Goal: Navigation & Orientation: Find specific page/section

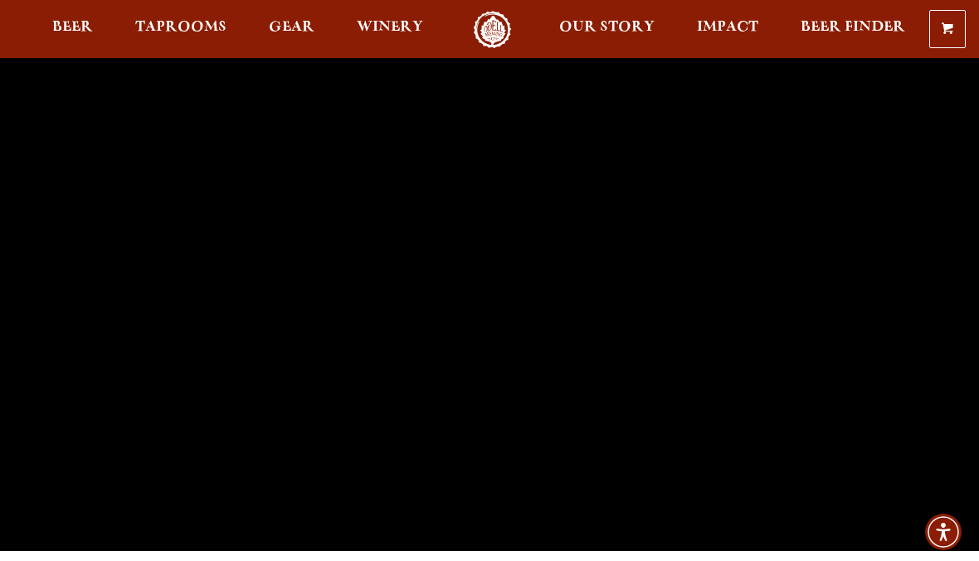
click at [202, 20] on link "Taprooms" at bounding box center [180, 29] width 113 height 37
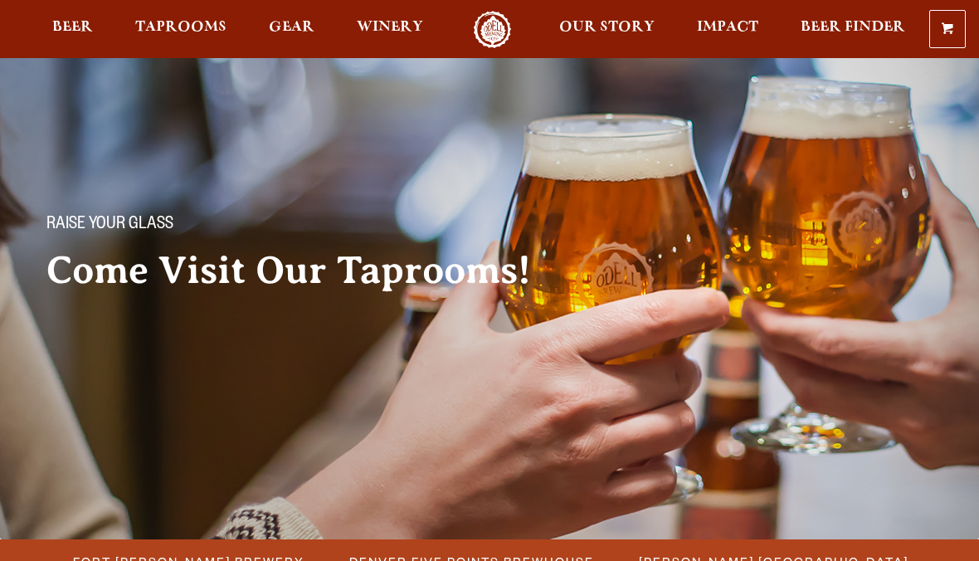
click at [193, 32] on span "Taprooms" at bounding box center [180, 27] width 91 height 13
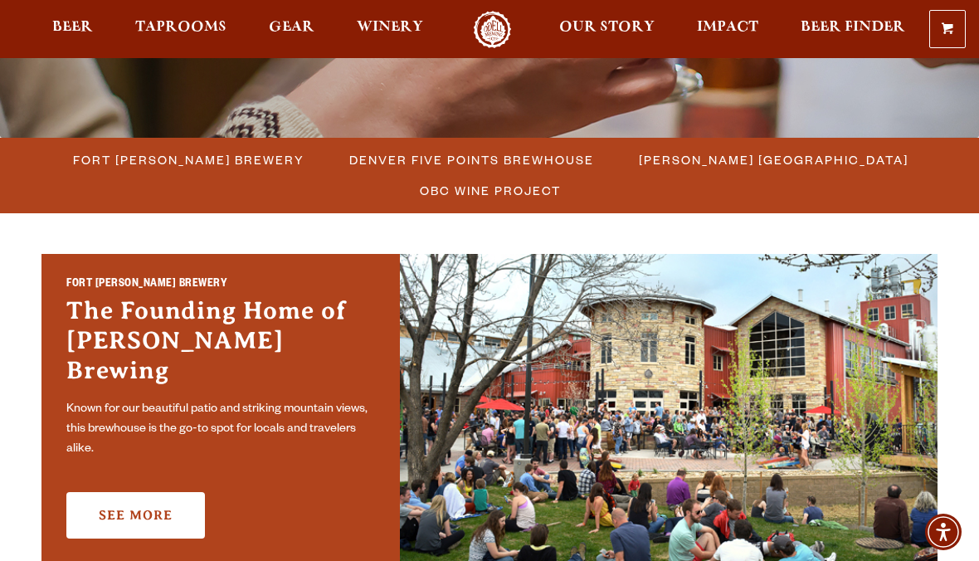
scroll to position [384, 0]
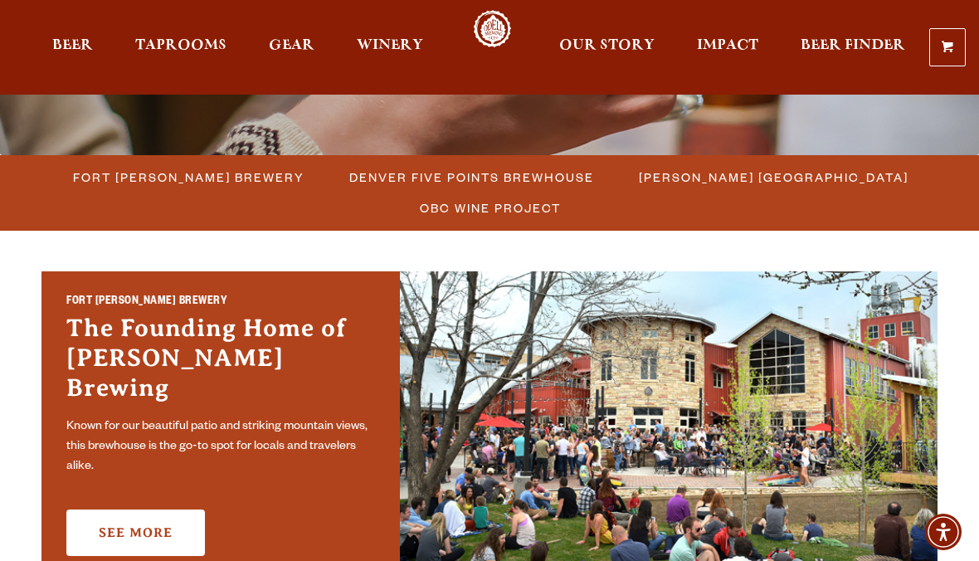
click at [232, 179] on span "Fort [PERSON_NAME] Brewery" at bounding box center [189, 177] width 232 height 24
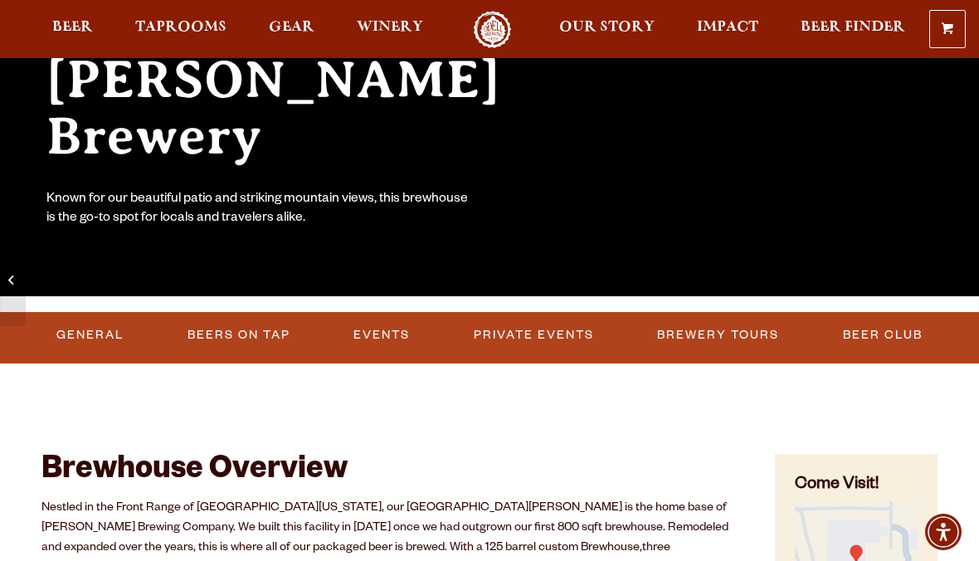
scroll to position [263, 0]
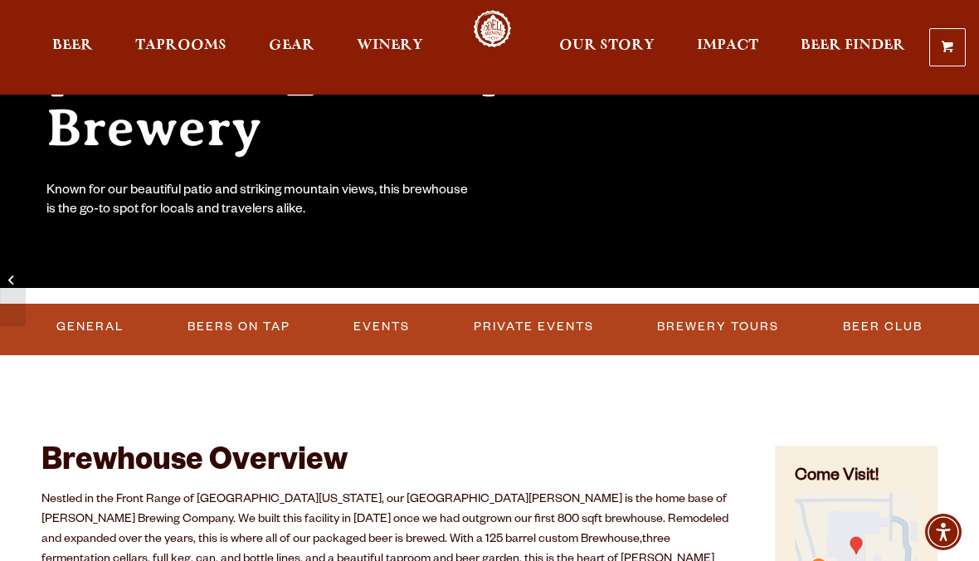
click at [108, 326] on link "General" at bounding box center [90, 327] width 80 height 38
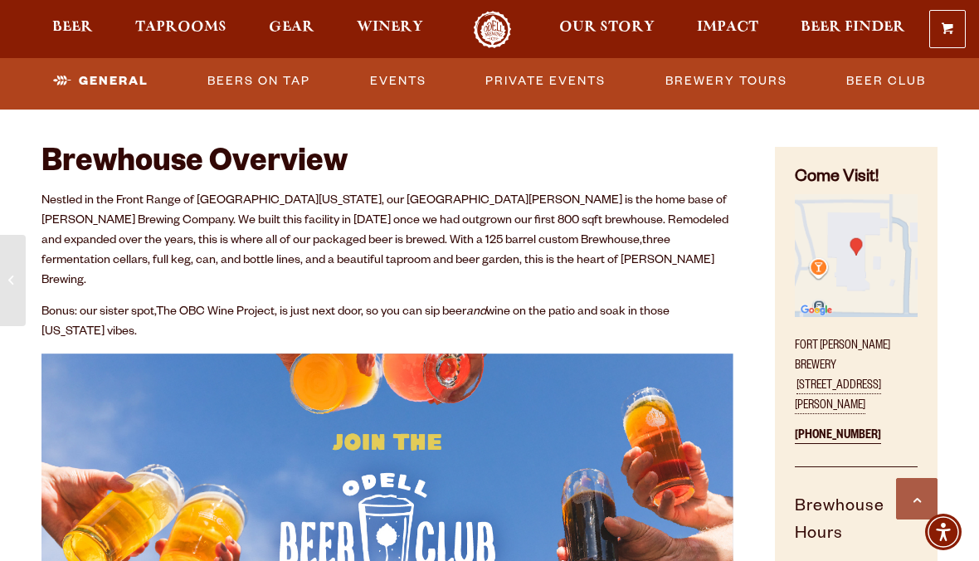
scroll to position [563, 0]
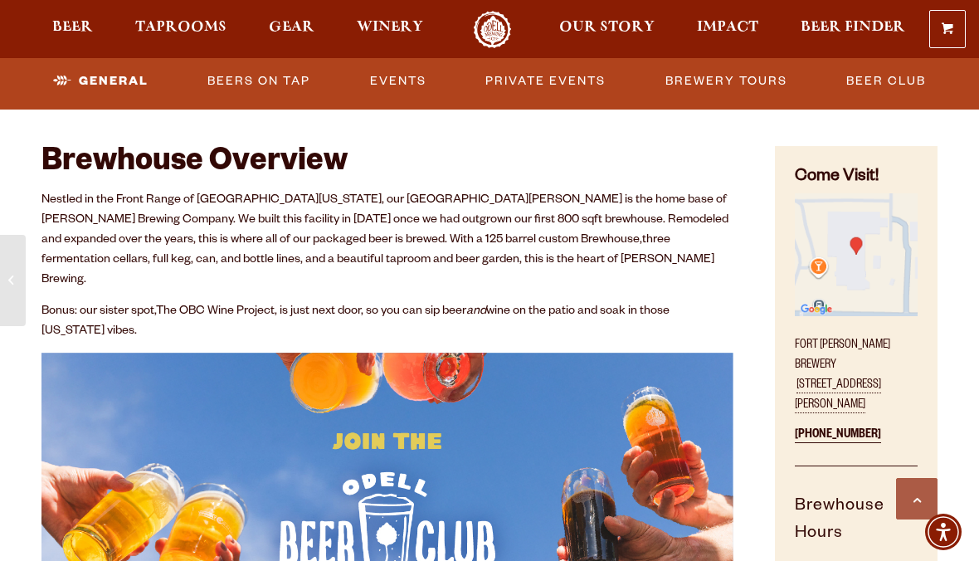
click at [407, 91] on link "Events" at bounding box center [398, 81] width 70 height 38
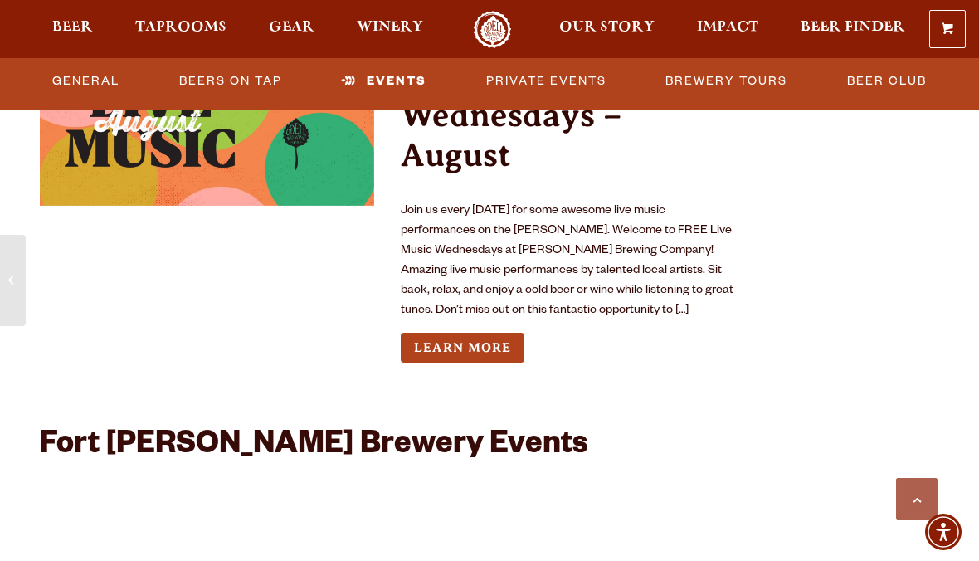
scroll to position [6154, 0]
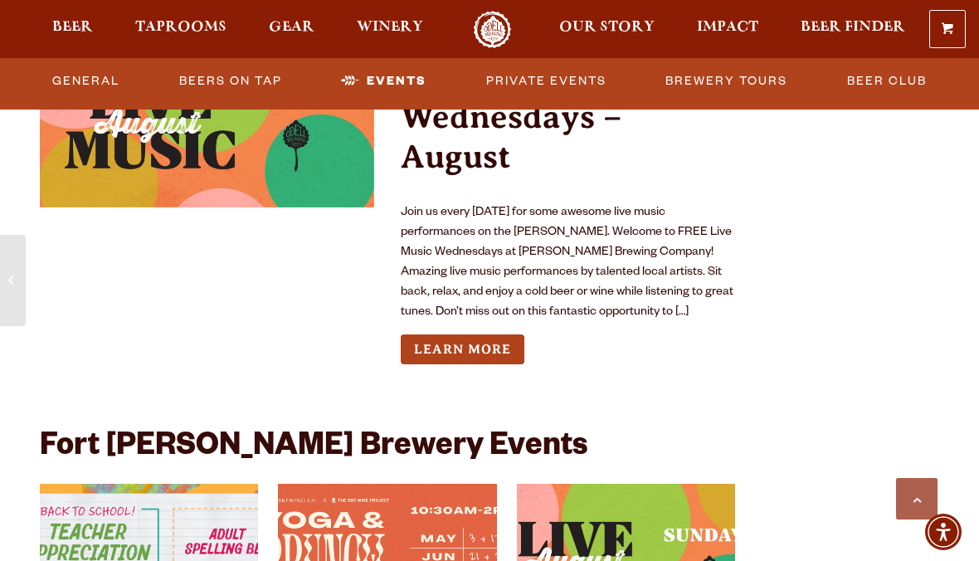
click at [448, 334] on link "Learn More" at bounding box center [463, 349] width 124 height 31
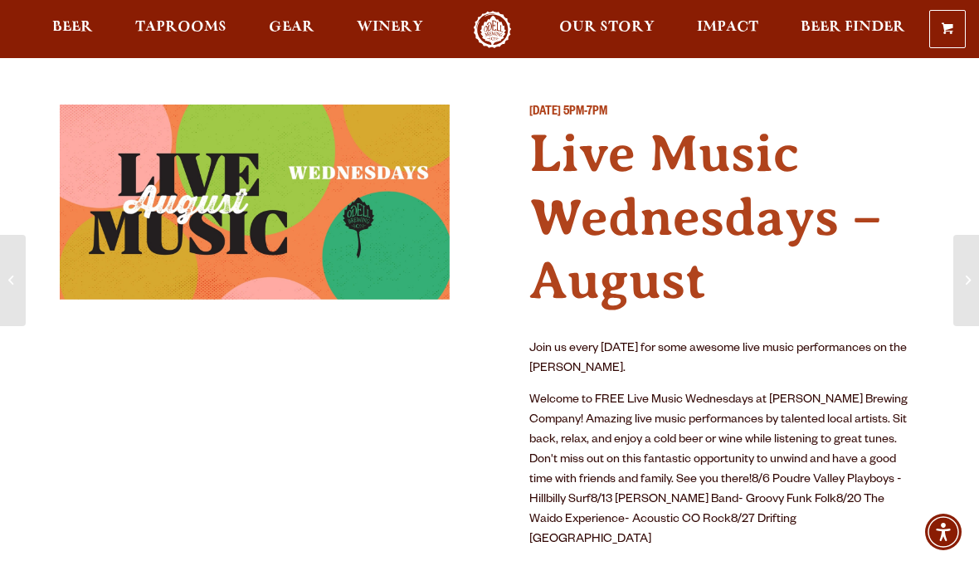
click at [491, 29] on link "Odell Home" at bounding box center [492, 29] width 62 height 37
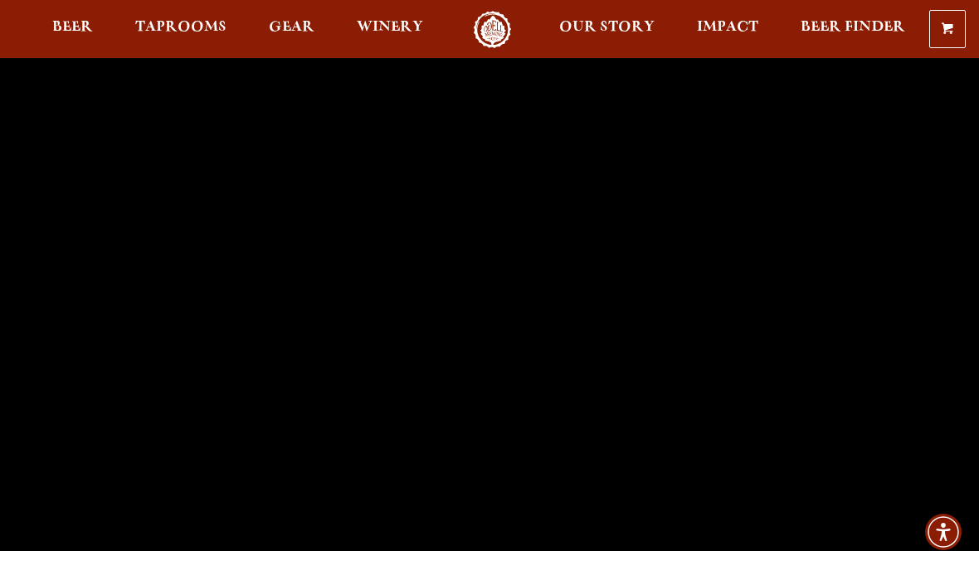
click at [488, 31] on link "Odell Home" at bounding box center [492, 29] width 62 height 37
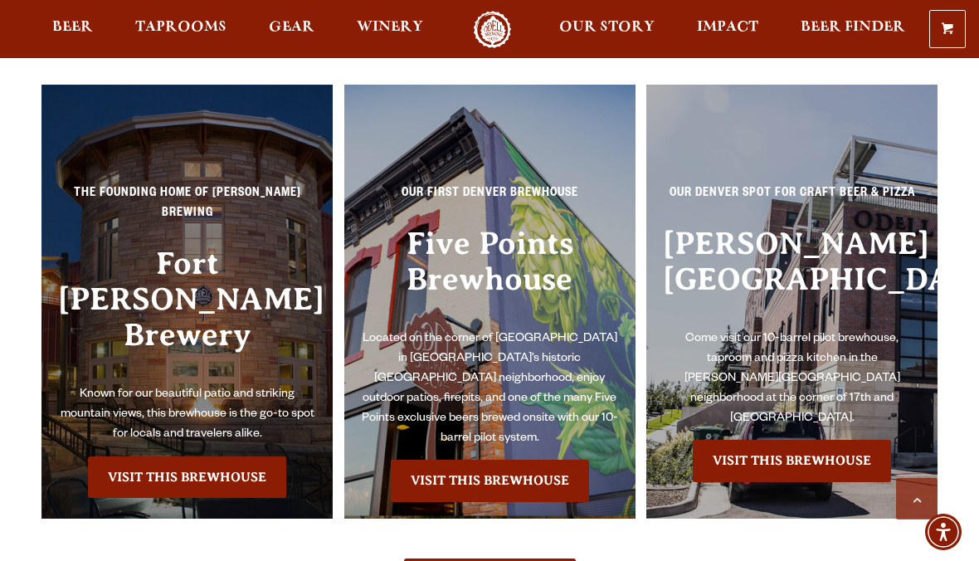
scroll to position [3342, 0]
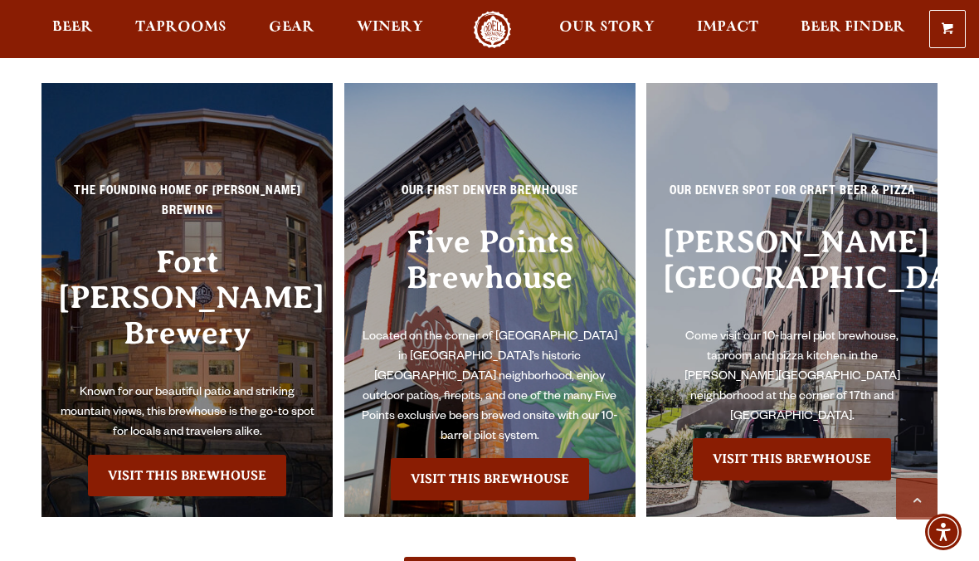
click at [230, 455] on link "Visit this Brewhouse" at bounding box center [187, 475] width 198 height 41
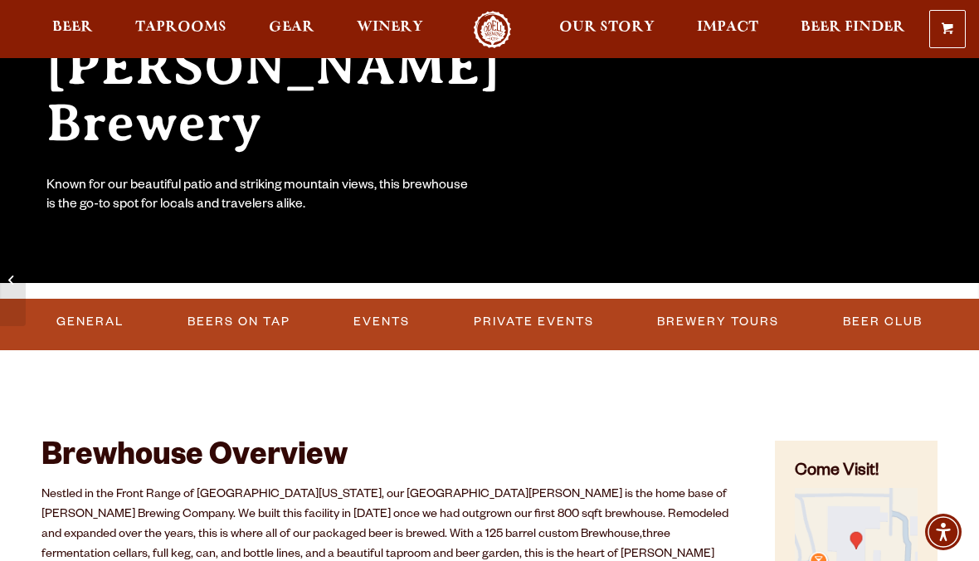
scroll to position [280, 0]
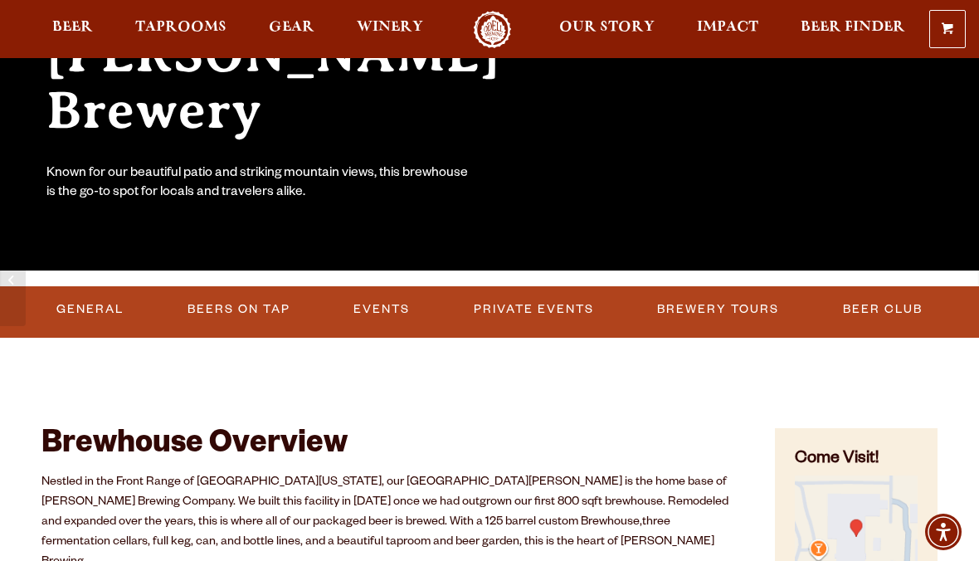
click at [12, 290] on span at bounding box center [10, 280] width 5 height 18
click at [387, 290] on link "Events" at bounding box center [382, 309] width 70 height 38
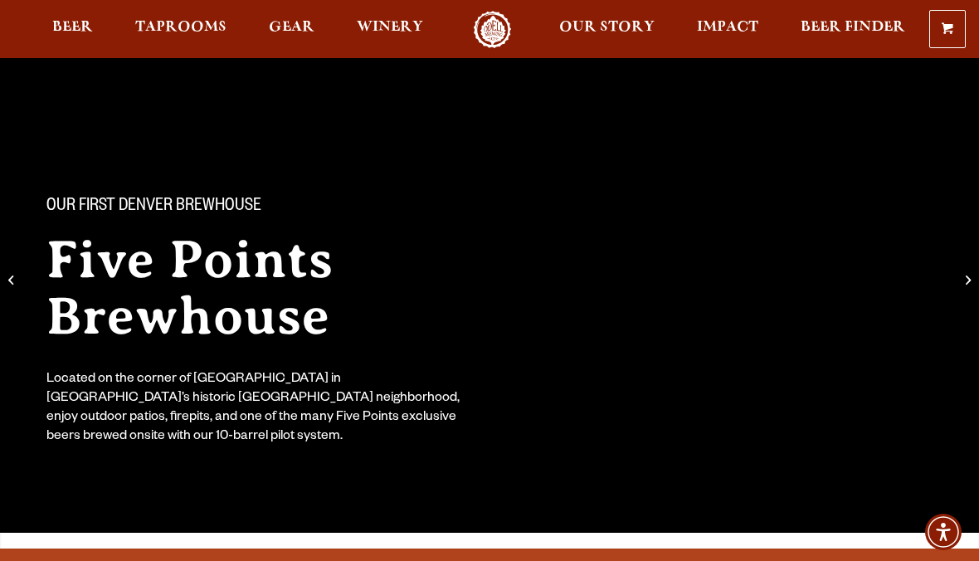
scroll to position [15, 0]
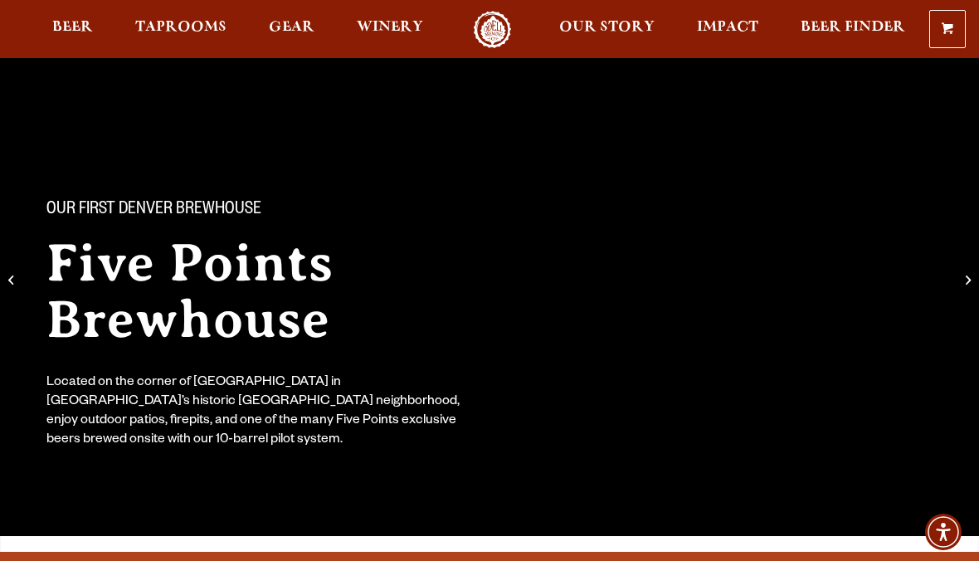
click at [191, 27] on span "Taprooms" at bounding box center [180, 27] width 91 height 13
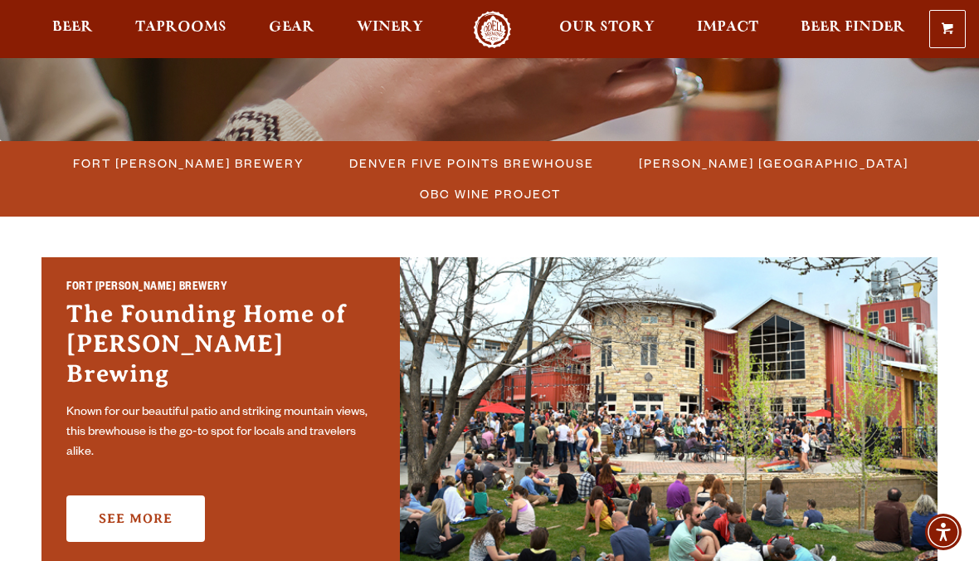
scroll to position [397, 0]
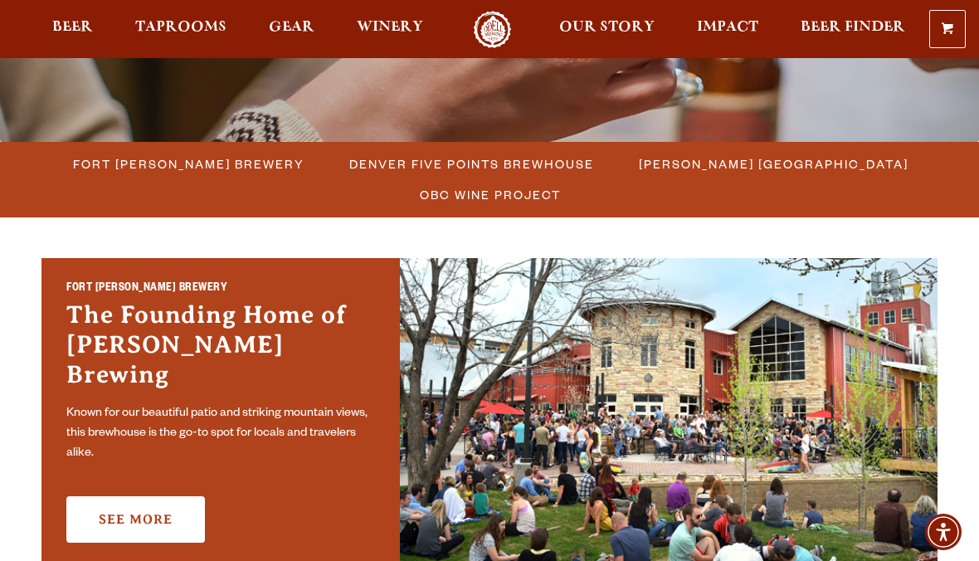
click at [253, 164] on span "Fort [PERSON_NAME] Brewery" at bounding box center [189, 164] width 232 height 24
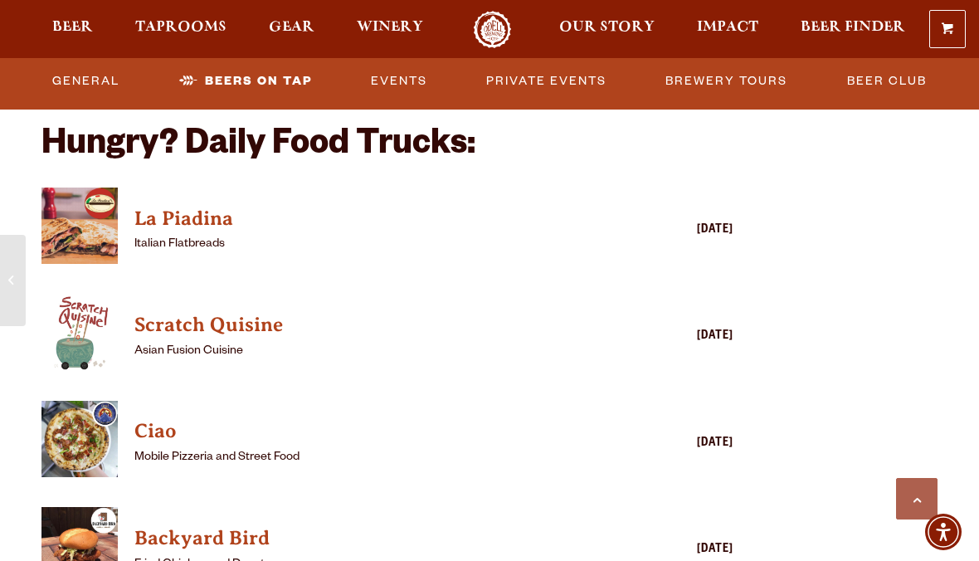
scroll to position [3881, 0]
